Goal: Information Seeking & Learning: Learn about a topic

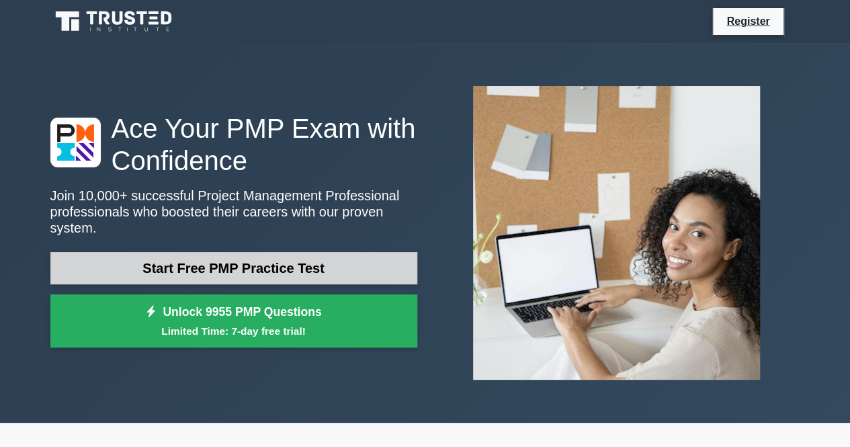
click at [253, 255] on link "Start Free PMP Practice Test" at bounding box center [233, 268] width 367 height 32
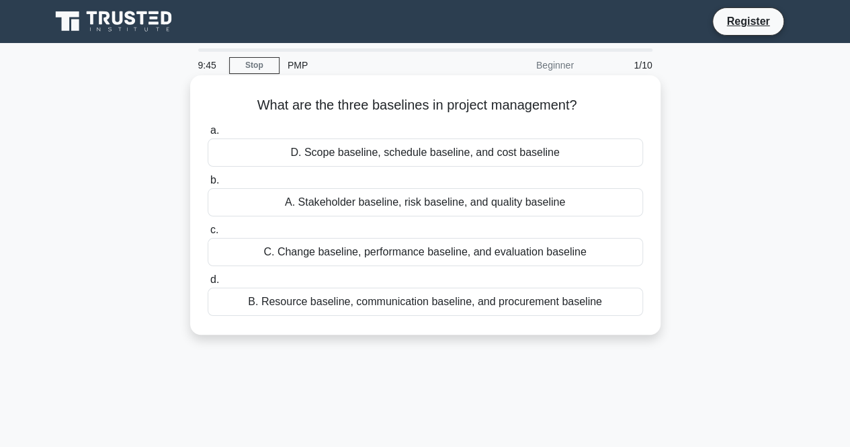
click at [416, 299] on div "B. Resource baseline, communication baseline, and procurement baseline" at bounding box center [425, 301] width 435 height 28
click at [208, 284] on input "d. B. Resource baseline, communication baseline, and procurement baseline" at bounding box center [208, 279] width 0 height 9
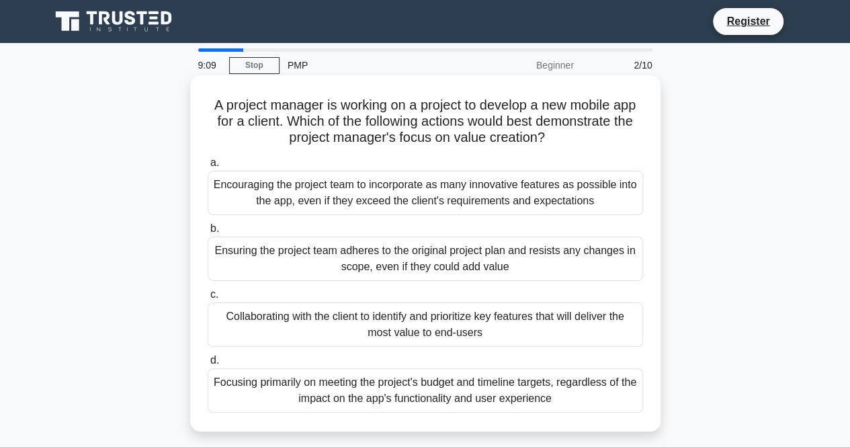
click at [412, 319] on div "Collaborating with the client to identify and prioritize key features that will…" at bounding box center [425, 324] width 435 height 44
click at [208, 299] on input "c. Collaborating with the client to identify and prioritize key features that w…" at bounding box center [208, 294] width 0 height 9
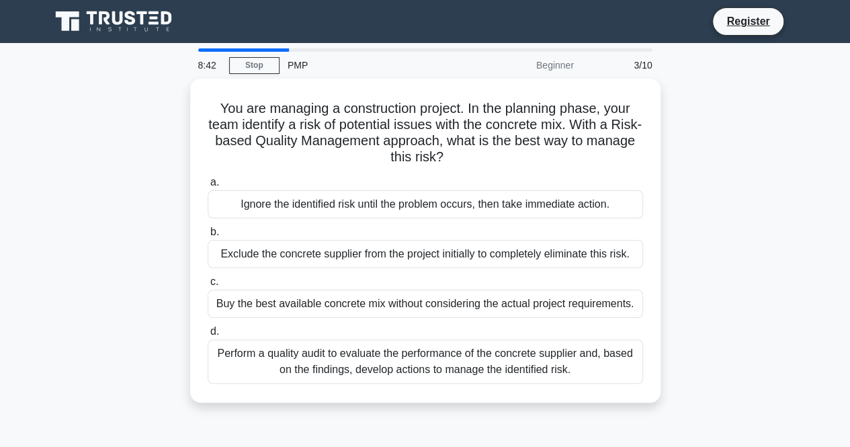
scroll to position [33, 0]
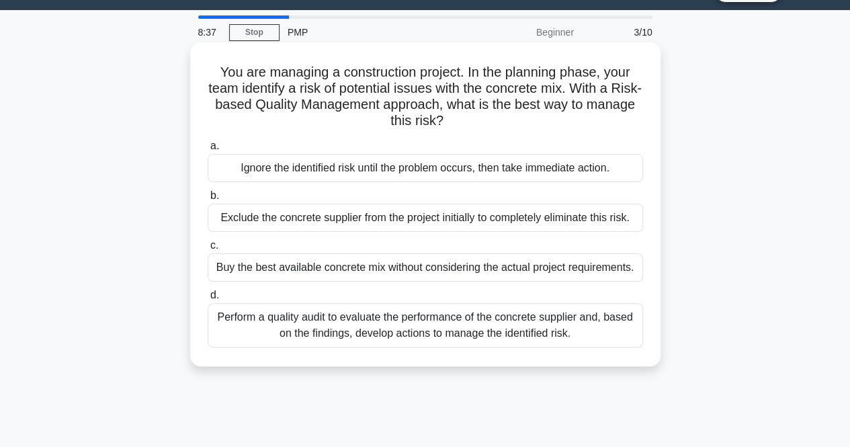
click at [422, 330] on div "Perform a quality audit to evaluate the performance of the concrete supplier an…" at bounding box center [425, 325] width 435 height 44
click at [208, 300] on input "d. Perform a quality audit to evaluate the performance of the concrete supplier…" at bounding box center [208, 295] width 0 height 9
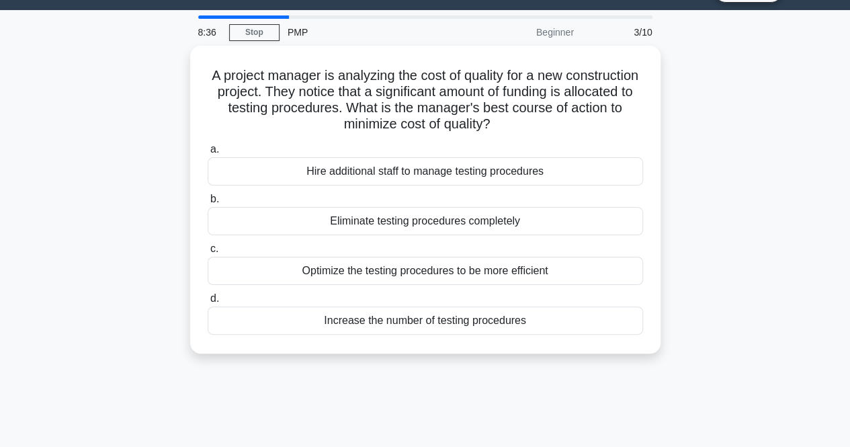
scroll to position [0, 0]
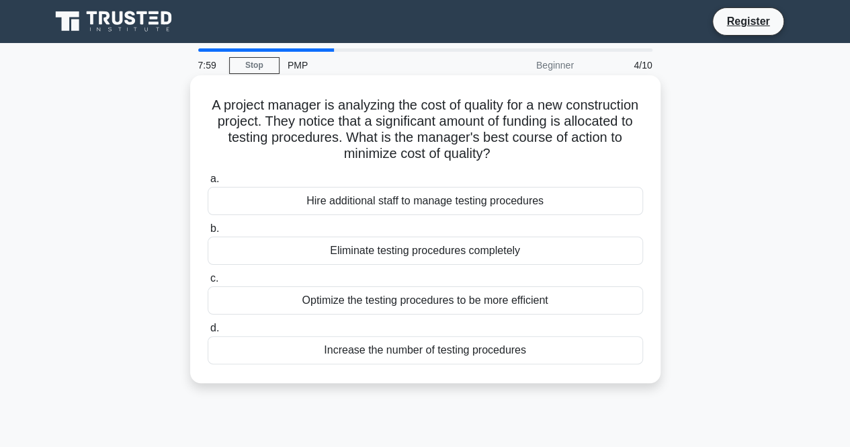
click at [426, 299] on div "Optimize the testing procedures to be more efficient" at bounding box center [425, 300] width 435 height 28
click at [208, 283] on input "c. Optimize the testing procedures to be more efficient" at bounding box center [208, 278] width 0 height 9
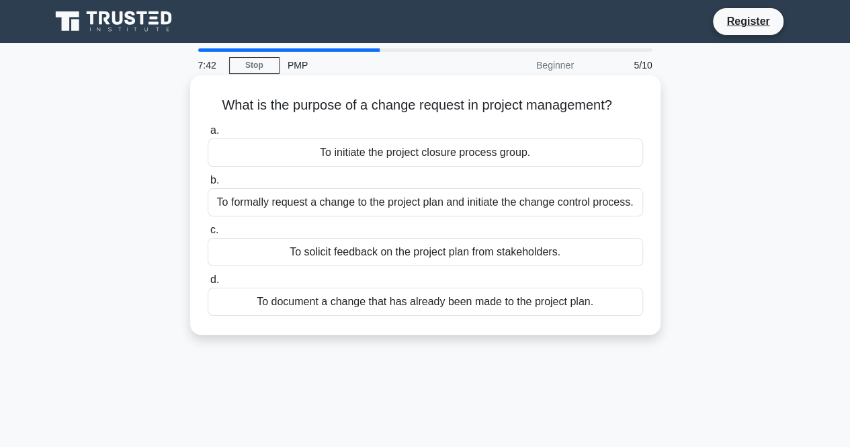
click at [457, 206] on div "To formally request a change to the project plan and initiate the change contro…" at bounding box center [425, 202] width 435 height 28
click at [208, 185] on input "b. To formally request a change to the project plan and initiate the change con…" at bounding box center [208, 180] width 0 height 9
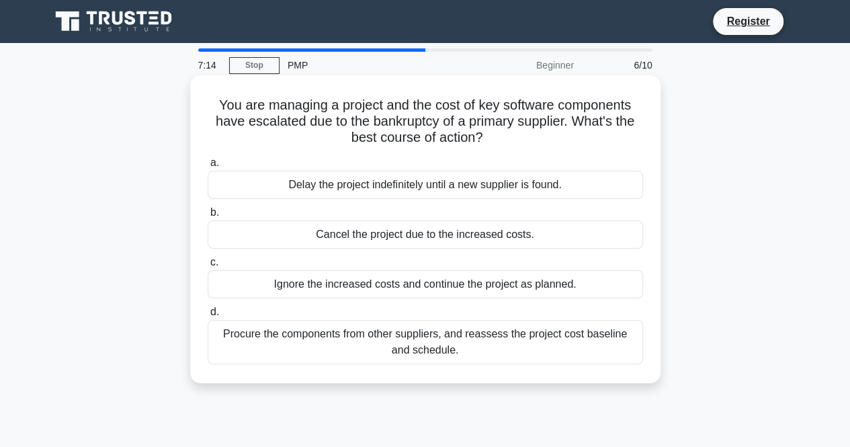
click at [400, 337] on div "Procure the components from other suppliers, and reassess the project cost base…" at bounding box center [425, 342] width 435 height 44
click at [208, 316] on input "d. Procure the components from other suppliers, and reassess the project cost b…" at bounding box center [208, 312] width 0 height 9
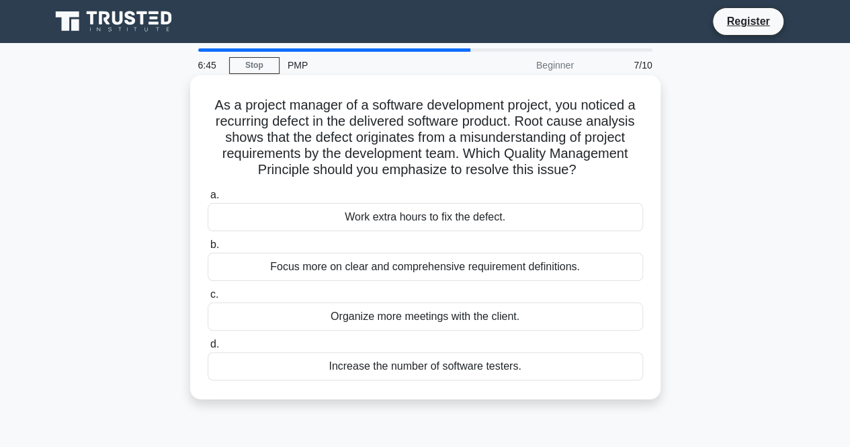
click at [397, 275] on div "Focus more on clear and comprehensive requirement definitions." at bounding box center [425, 267] width 435 height 28
click at [208, 249] on input "b. Focus more on clear and comprehensive requirement definitions." at bounding box center [208, 244] width 0 height 9
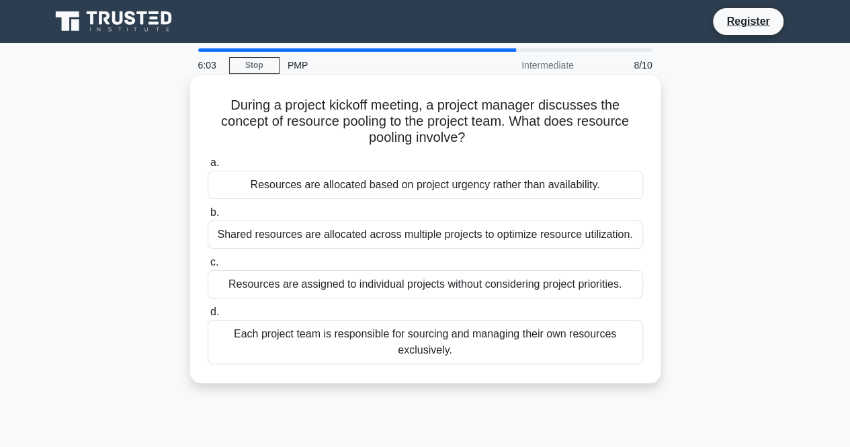
click at [415, 189] on div "Resources are allocated based on project urgency rather than availability." at bounding box center [425, 185] width 435 height 28
click at [208, 167] on input "a. Resources are allocated based on project urgency rather than availability." at bounding box center [208, 163] width 0 height 9
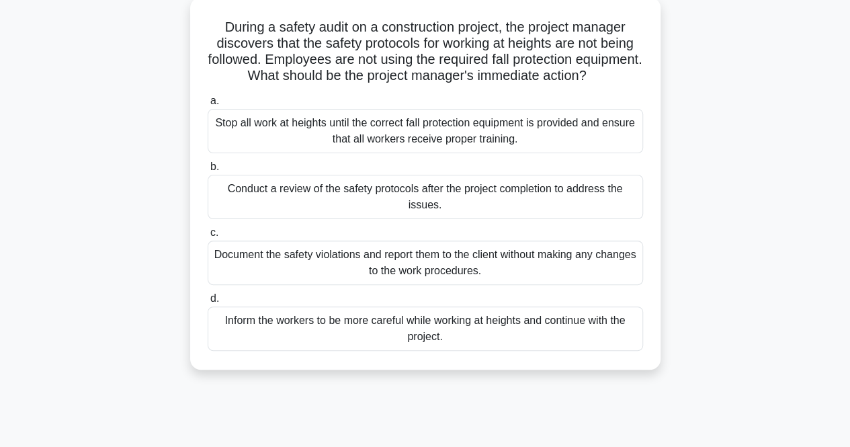
scroll to position [36, 0]
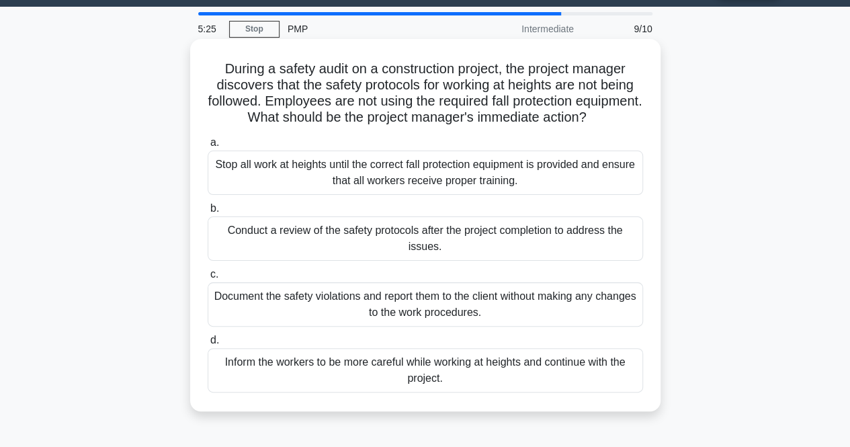
click at [413, 194] on div "Stop all work at heights until the correct fall protection equipment is provide…" at bounding box center [425, 172] width 435 height 44
click at [208, 147] on input "a. Stop all work at heights until the correct fall protection equipment is prov…" at bounding box center [208, 142] width 0 height 9
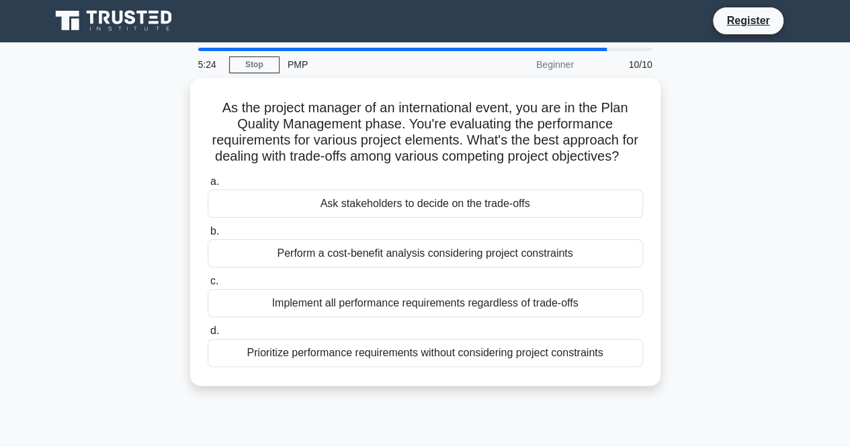
scroll to position [0, 0]
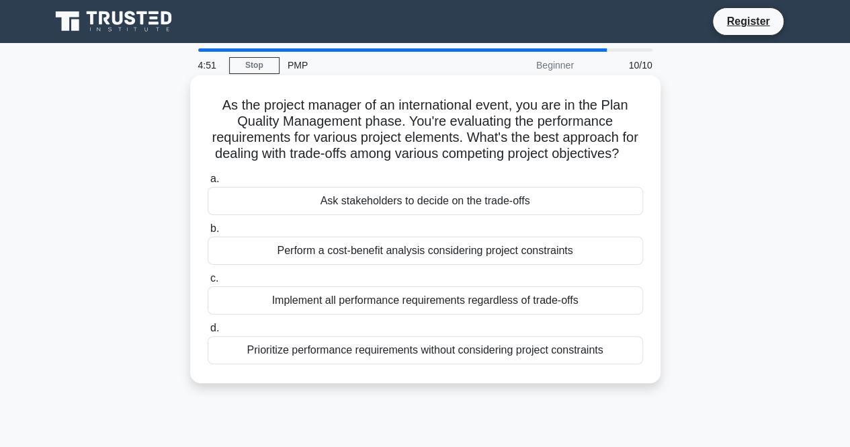
click at [388, 314] on div "Implement all performance requirements regardless of trade-offs" at bounding box center [425, 300] width 435 height 28
click at [208, 283] on input "c. Implement all performance requirements regardless of trade-offs" at bounding box center [208, 278] width 0 height 9
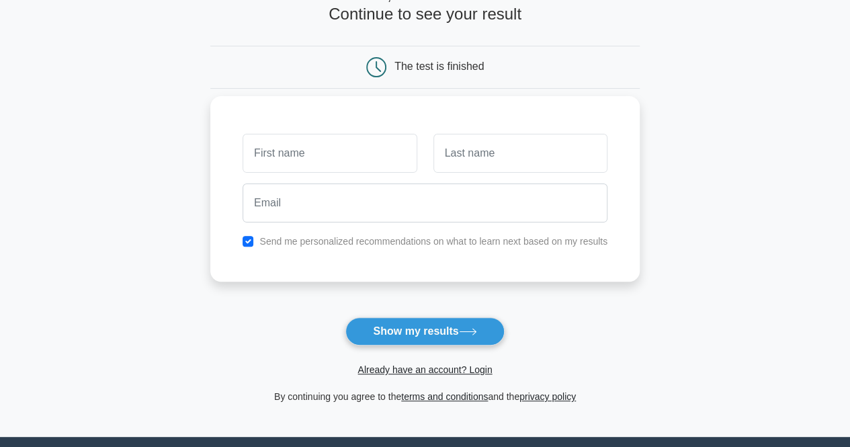
scroll to position [93, 0]
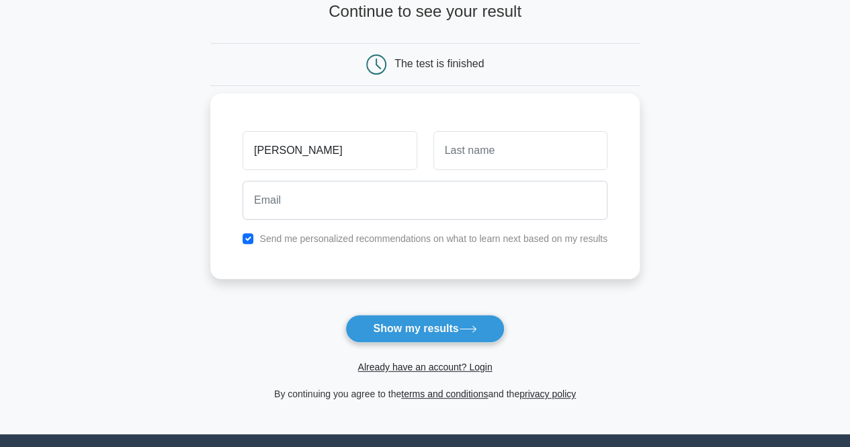
type input "[PERSON_NAME]"
click at [477, 154] on input "text" at bounding box center [520, 150] width 174 height 39
type input "Vegad"
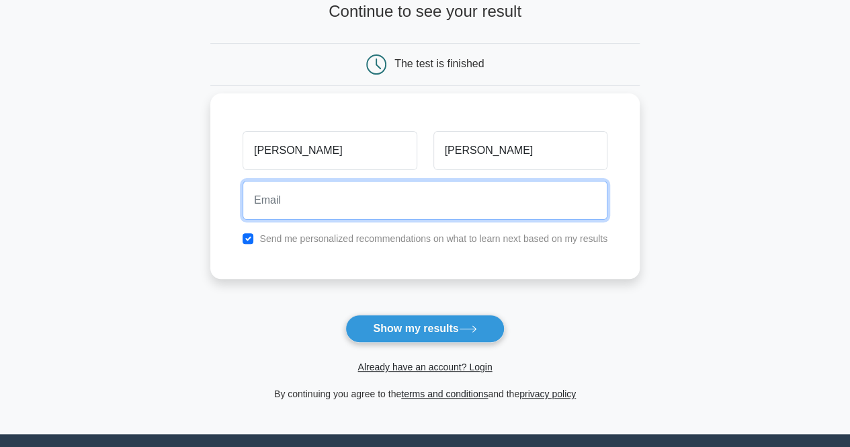
click at [387, 212] on input "email" at bounding box center [424, 200] width 365 height 39
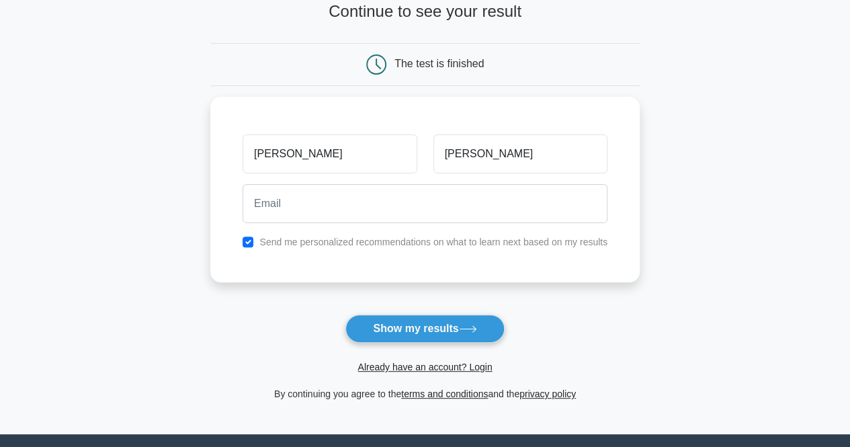
click at [240, 308] on form "Wait, there is more! Continue to see your result The test is finished Heenal Ve…" at bounding box center [424, 192] width 429 height 419
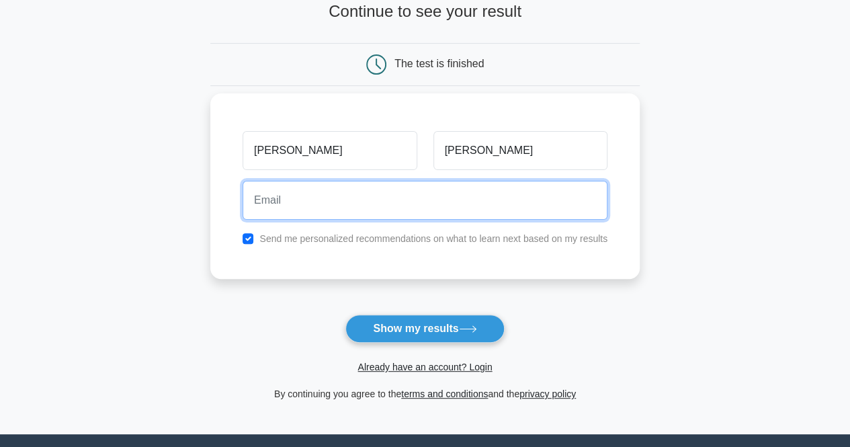
click at [310, 210] on input "email" at bounding box center [424, 200] width 365 height 39
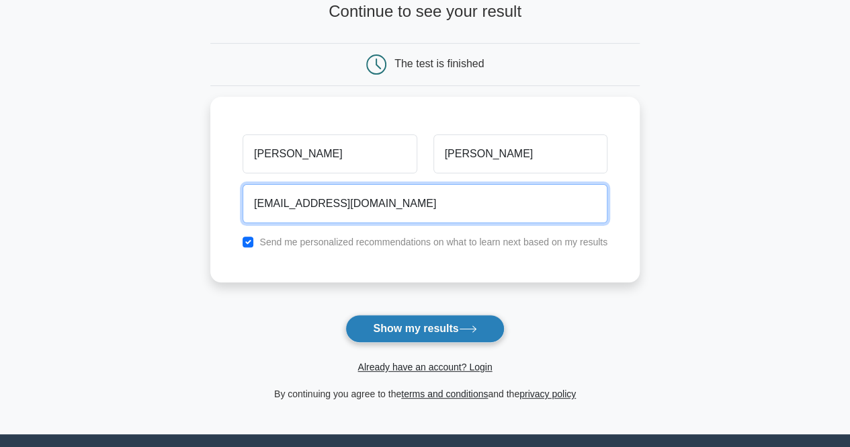
type input "heenalvegad@gmail.com"
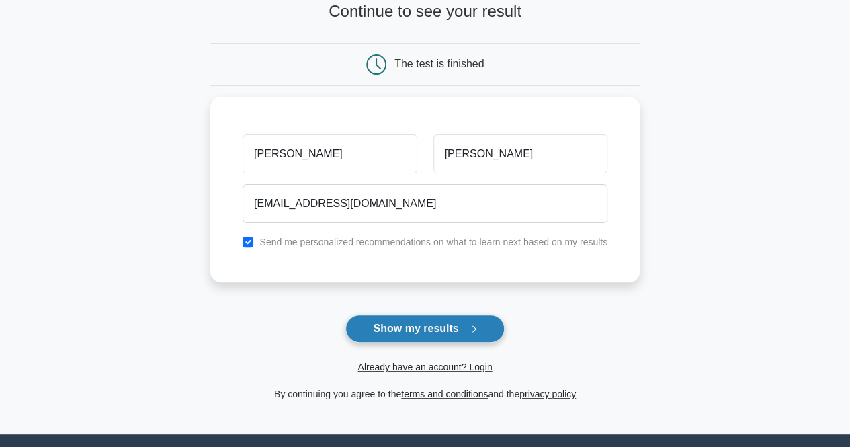
click at [434, 326] on button "Show my results" at bounding box center [424, 328] width 159 height 28
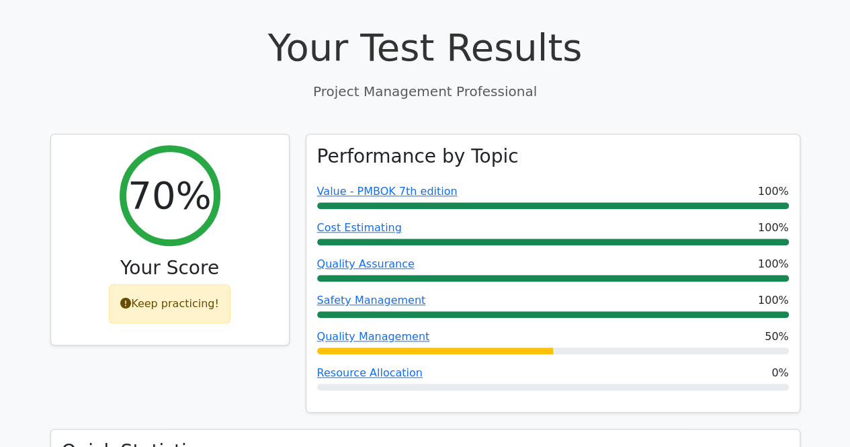
scroll to position [473, 0]
click at [238, 302] on div "70% Your Score Keep practicing!" at bounding box center [169, 281] width 255 height 296
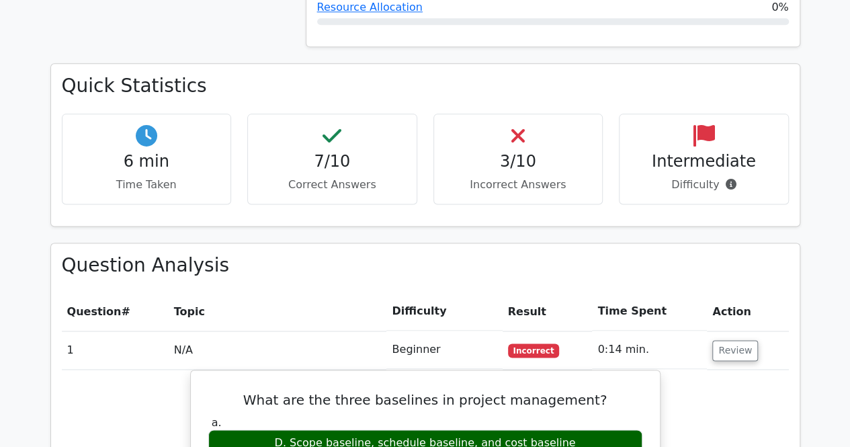
scroll to position [846, 0]
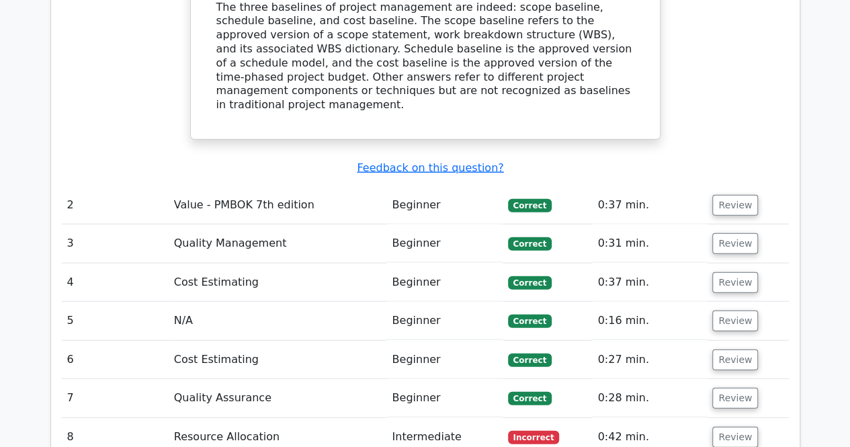
scroll to position [1484, 0]
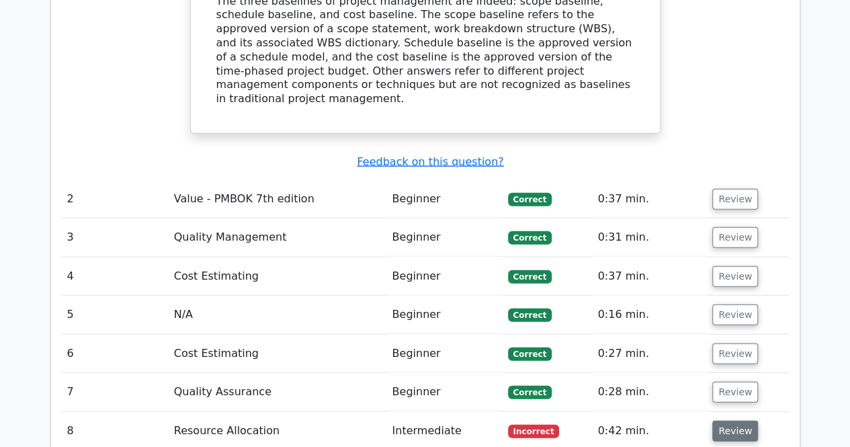
click at [712, 420] on button "Review" at bounding box center [735, 430] width 46 height 21
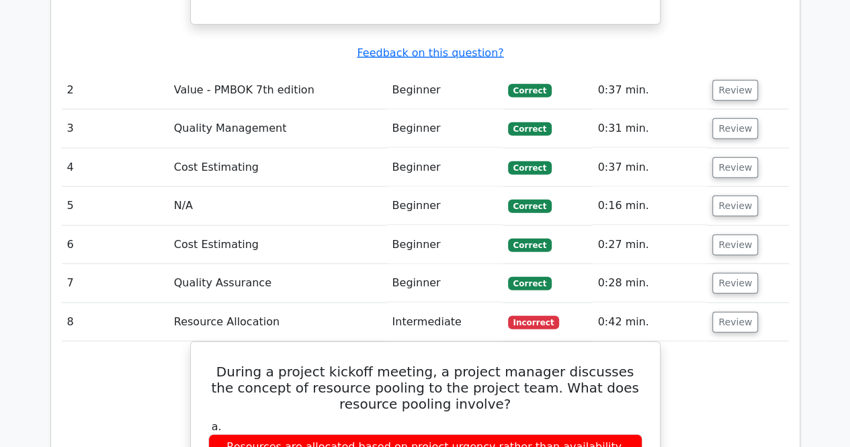
scroll to position [1617, 0]
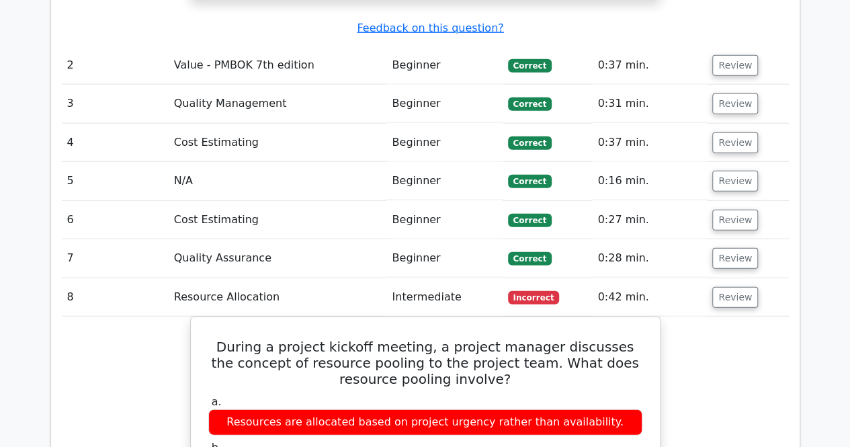
click at [707, 278] on td "Review" at bounding box center [747, 297] width 81 height 38
click at [712, 287] on button "Review" at bounding box center [735, 297] width 46 height 21
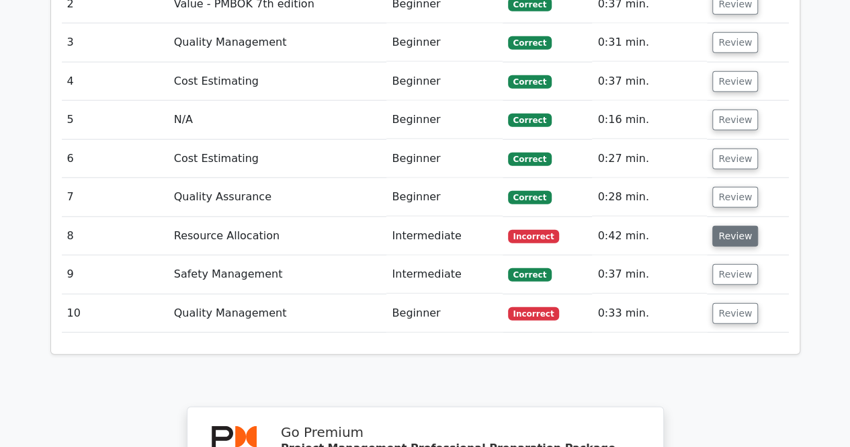
scroll to position [1684, 0]
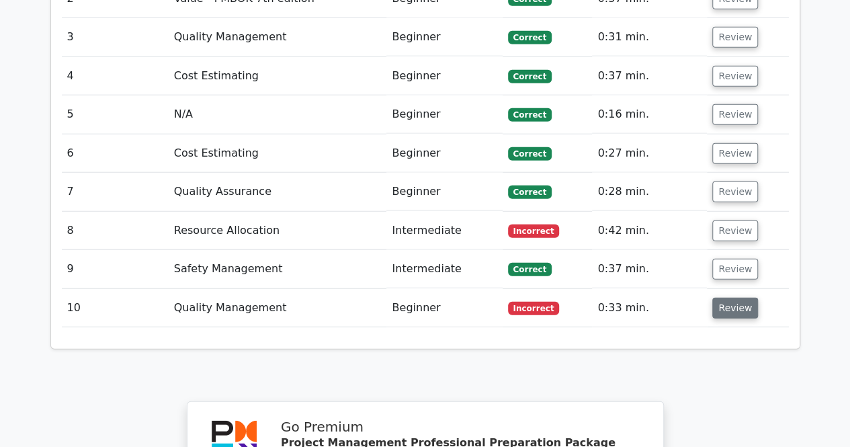
click at [712, 298] on button "Review" at bounding box center [735, 308] width 46 height 21
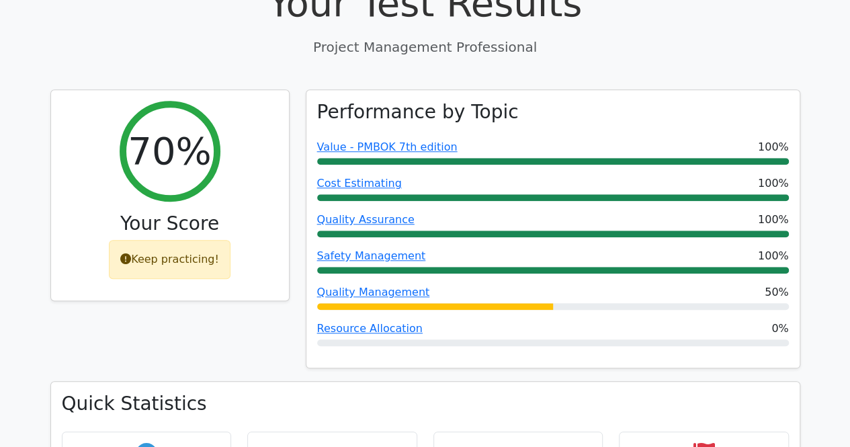
scroll to position [441, 0]
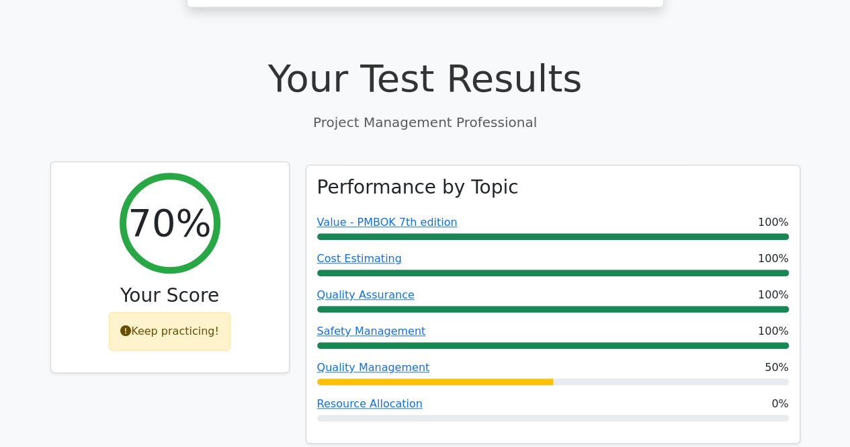
click at [172, 312] on div "Keep practicing!" at bounding box center [170, 331] width 122 height 39
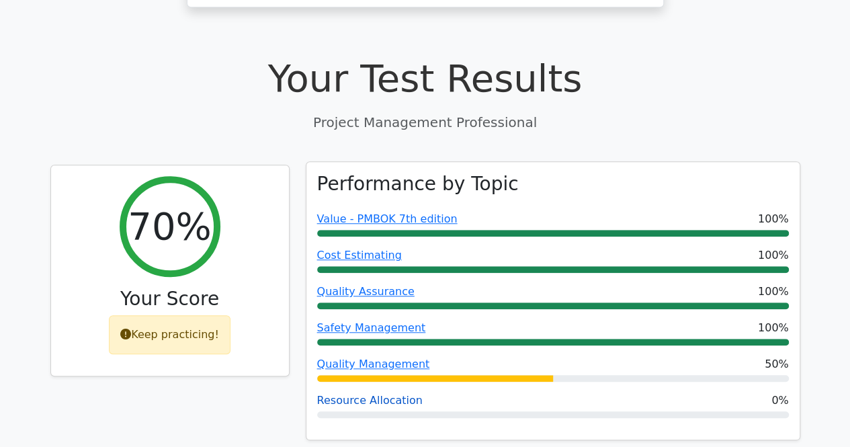
click at [364, 394] on link "Resource Allocation" at bounding box center [369, 400] width 105 height 13
